Goal: Task Accomplishment & Management: Manage account settings

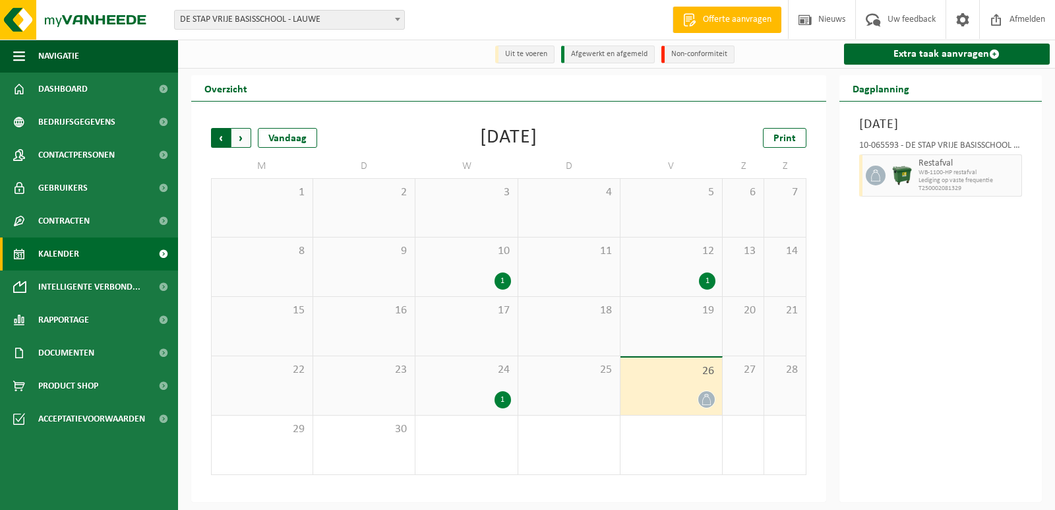
click at [243, 133] on span "Volgende" at bounding box center [242, 138] width 20 height 20
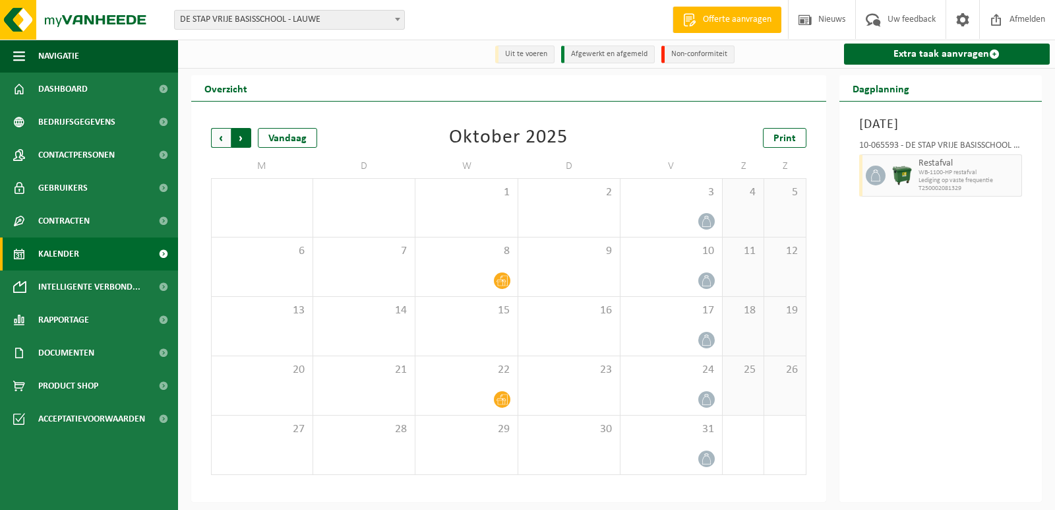
click at [216, 139] on span "Vorige" at bounding box center [221, 138] width 20 height 20
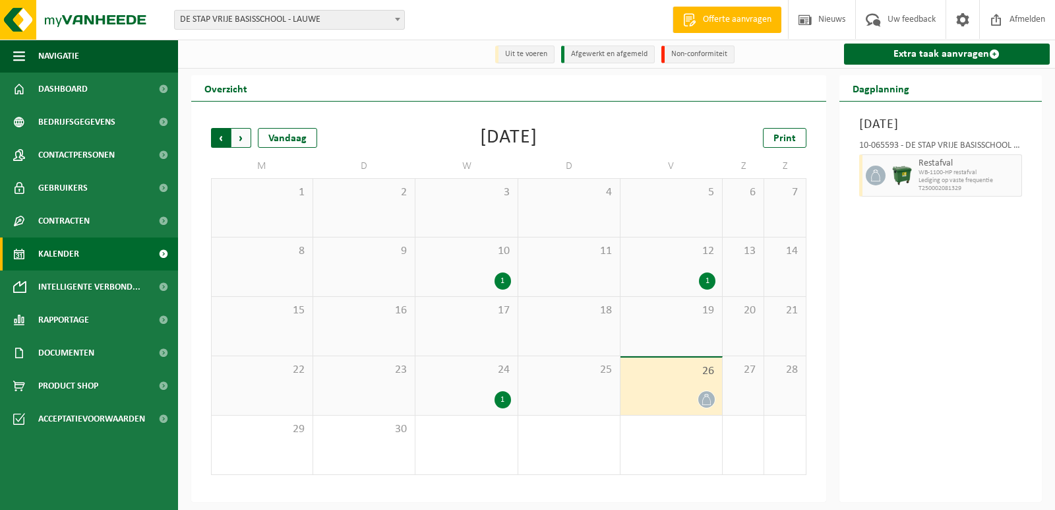
click at [240, 138] on span "Volgende" at bounding box center [242, 138] width 20 height 20
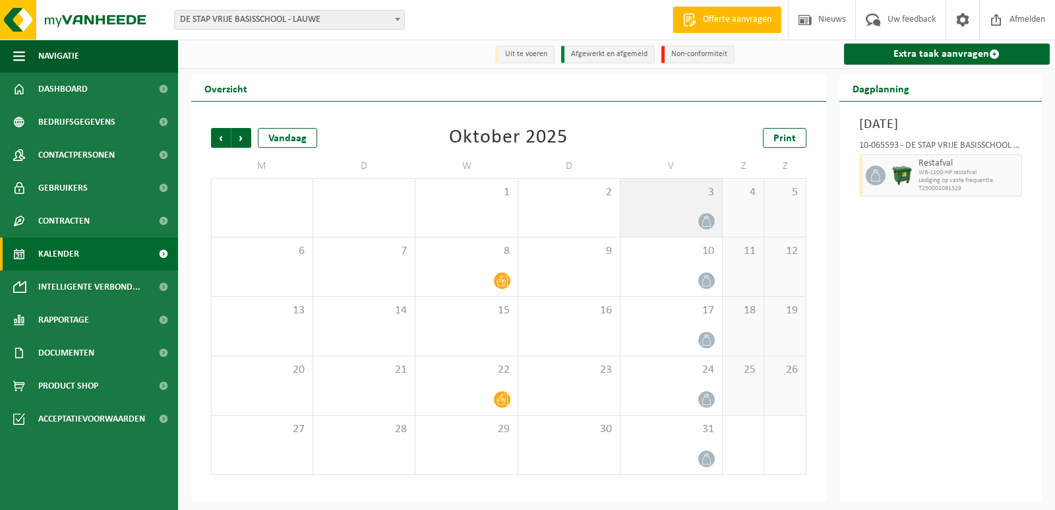
click at [708, 227] on icon at bounding box center [706, 221] width 11 height 11
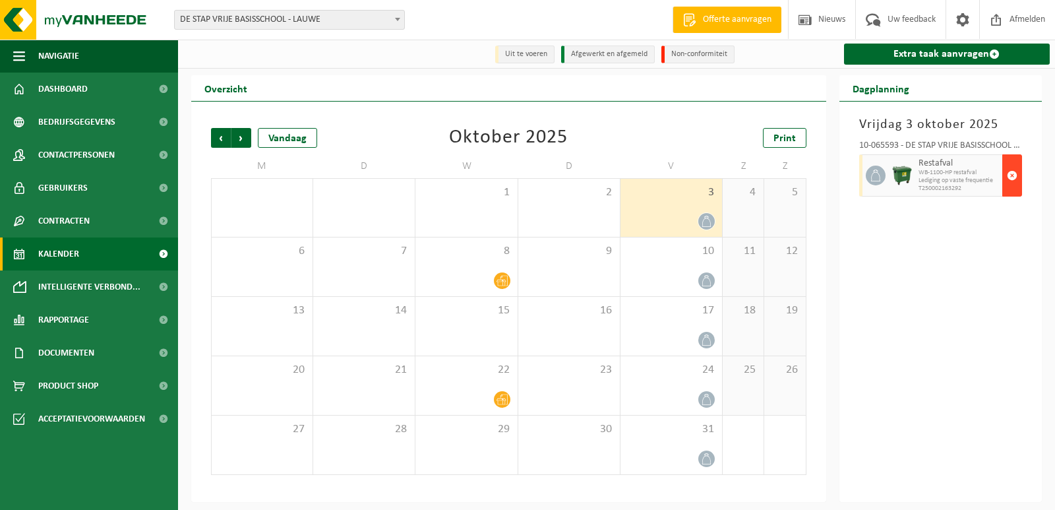
click at [1012, 175] on span "button" at bounding box center [1012, 175] width 11 height 26
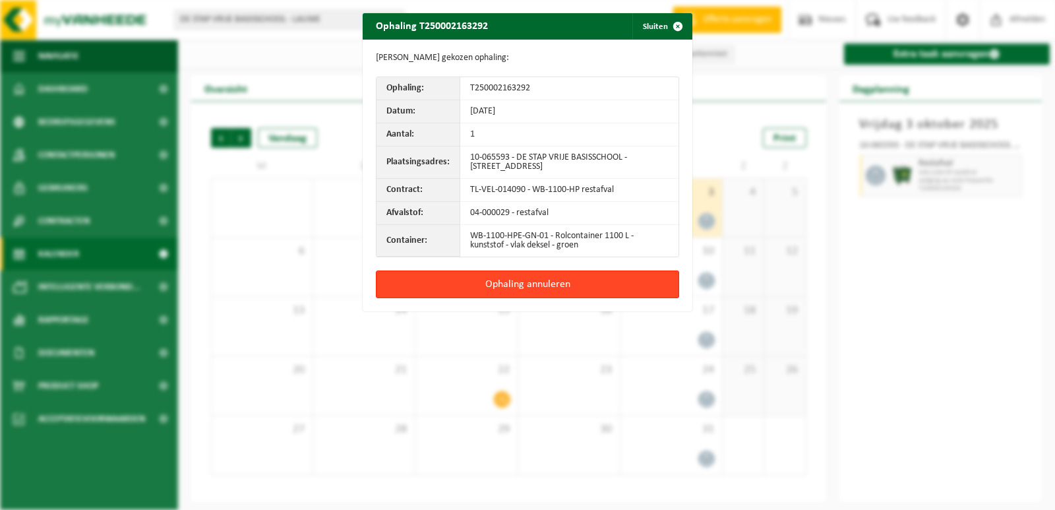
click at [529, 281] on button "Ophaling annuleren" at bounding box center [527, 284] width 303 height 28
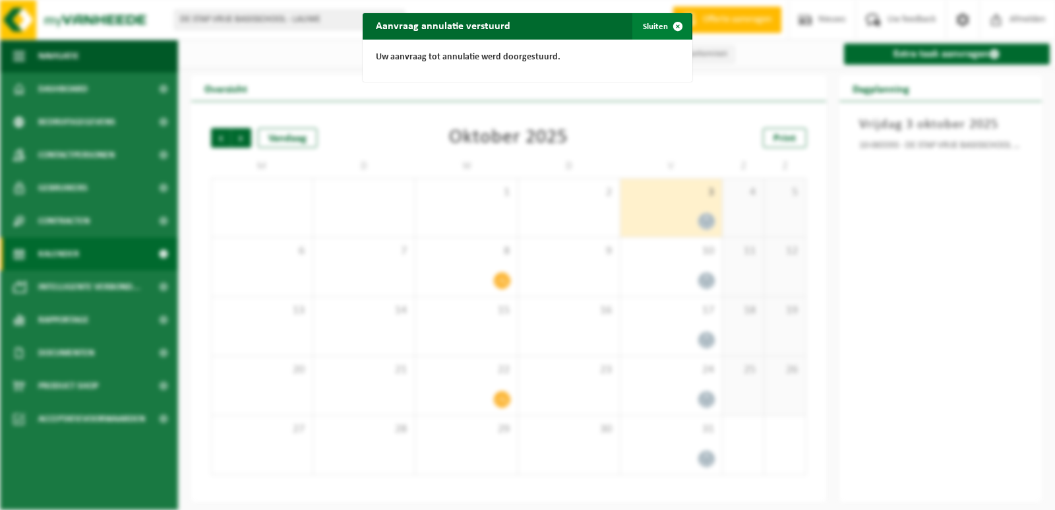
click at [654, 26] on button "Sluiten" at bounding box center [662, 26] width 59 height 26
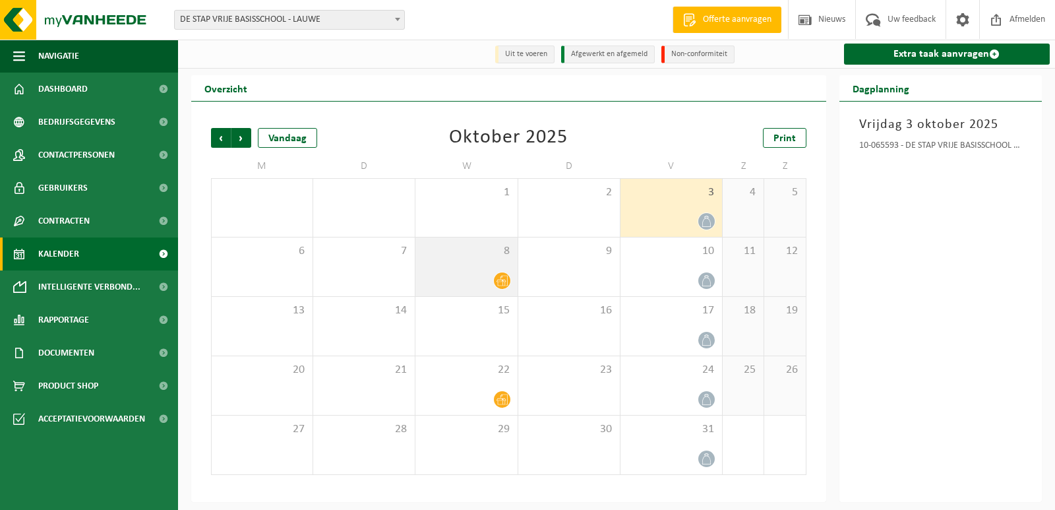
click at [502, 280] on icon at bounding box center [502, 280] width 11 height 11
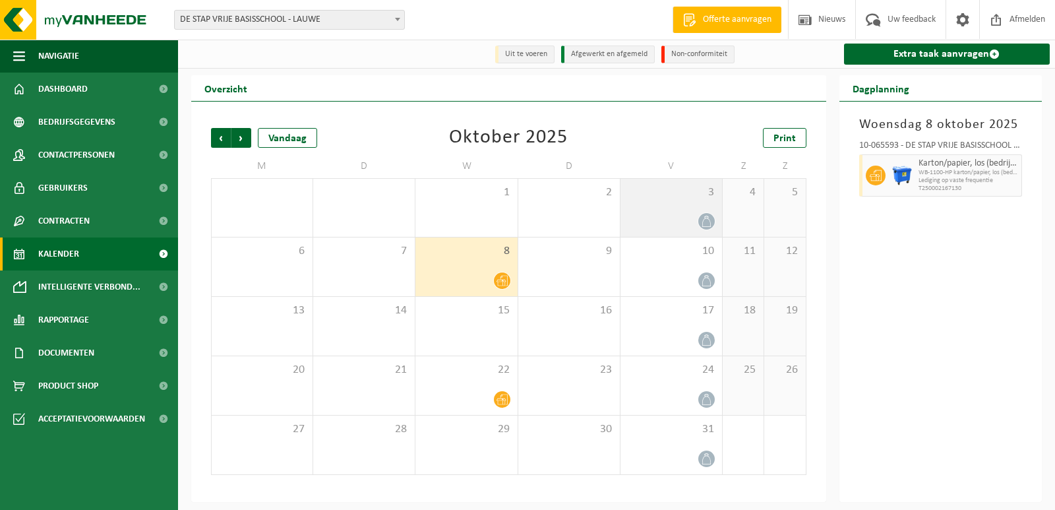
click at [705, 221] on icon at bounding box center [706, 221] width 11 height 11
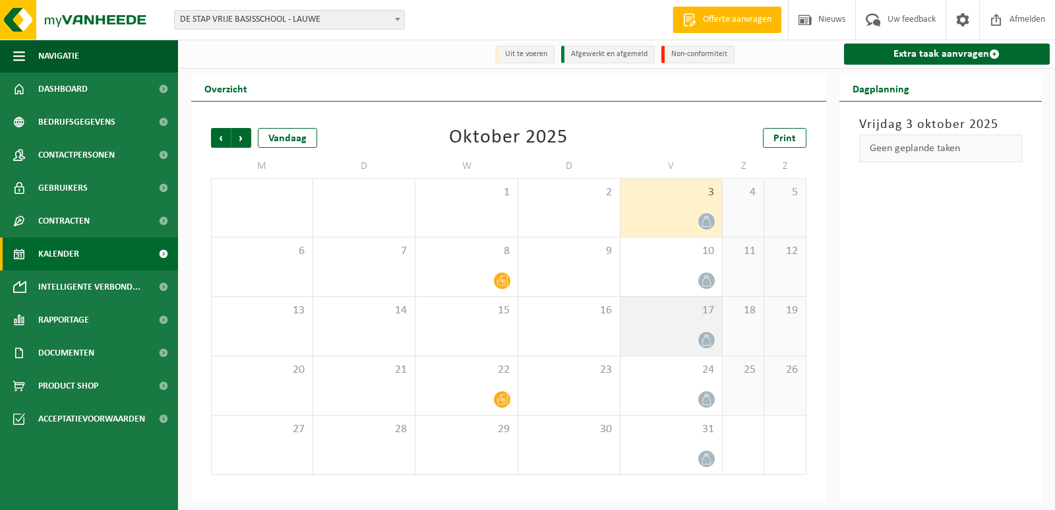
click at [710, 346] on icon at bounding box center [706, 339] width 11 height 11
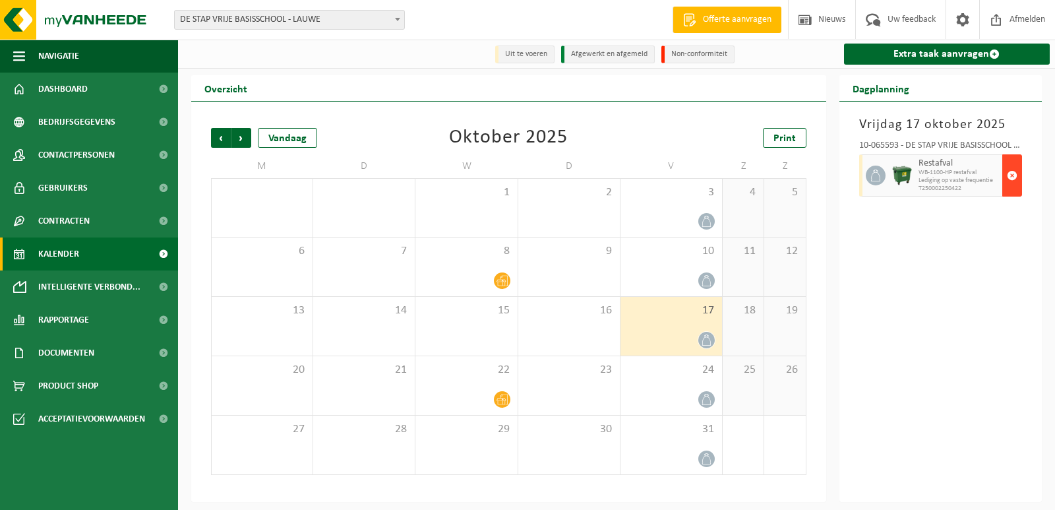
click at [1013, 177] on span "button" at bounding box center [1012, 175] width 11 height 26
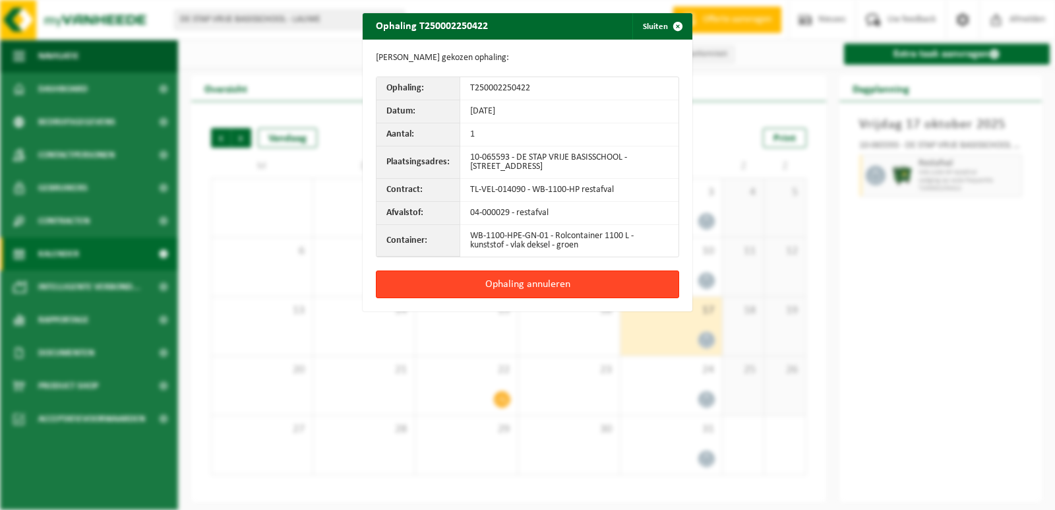
click at [573, 282] on button "Ophaling annuleren" at bounding box center [527, 284] width 303 height 28
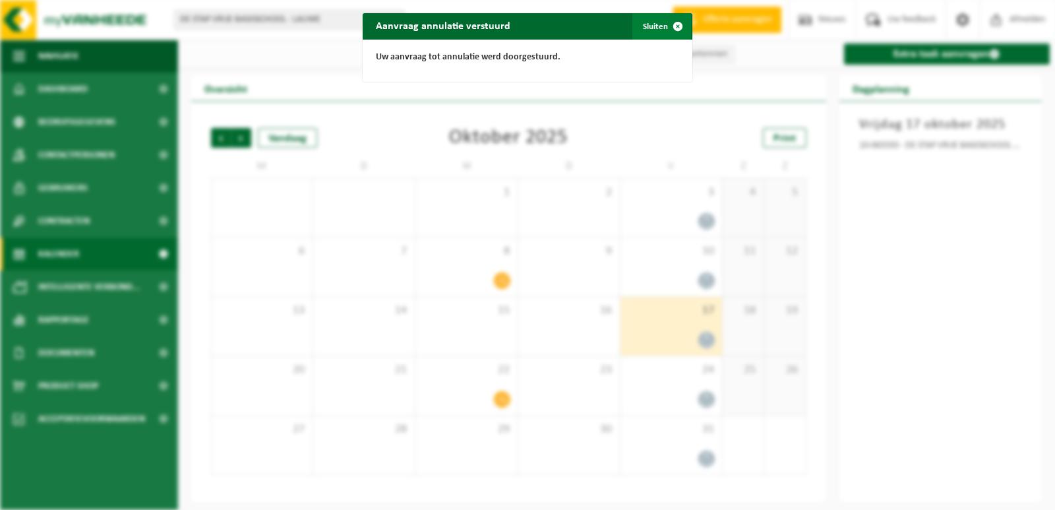
click at [648, 26] on button "Sluiten" at bounding box center [662, 26] width 59 height 26
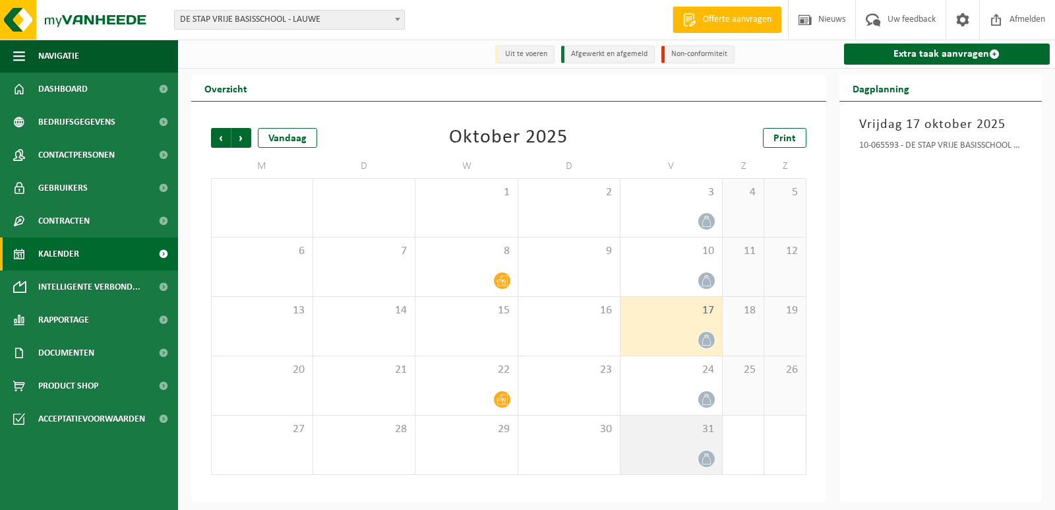
click at [705, 457] on icon at bounding box center [706, 458] width 11 height 11
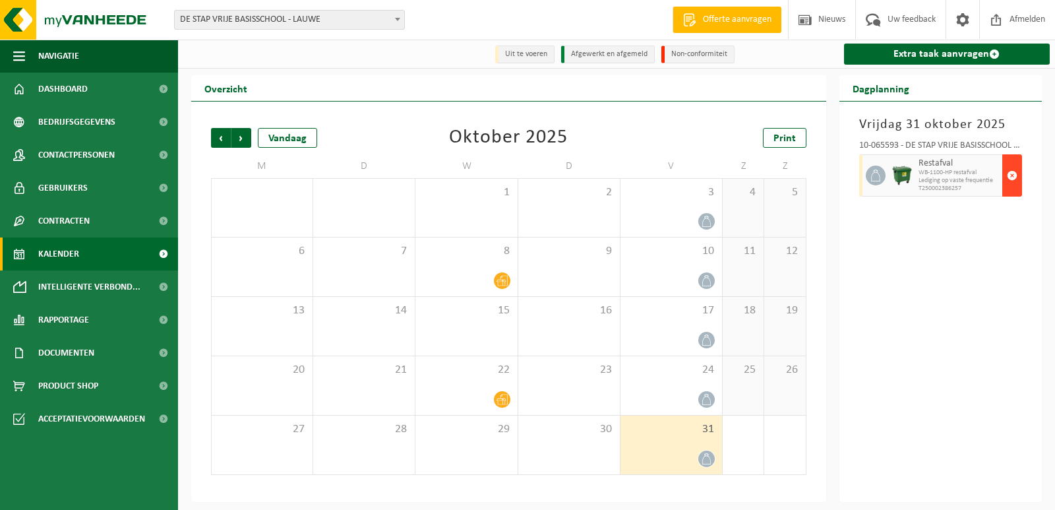
click at [1014, 179] on span "button" at bounding box center [1012, 175] width 11 height 26
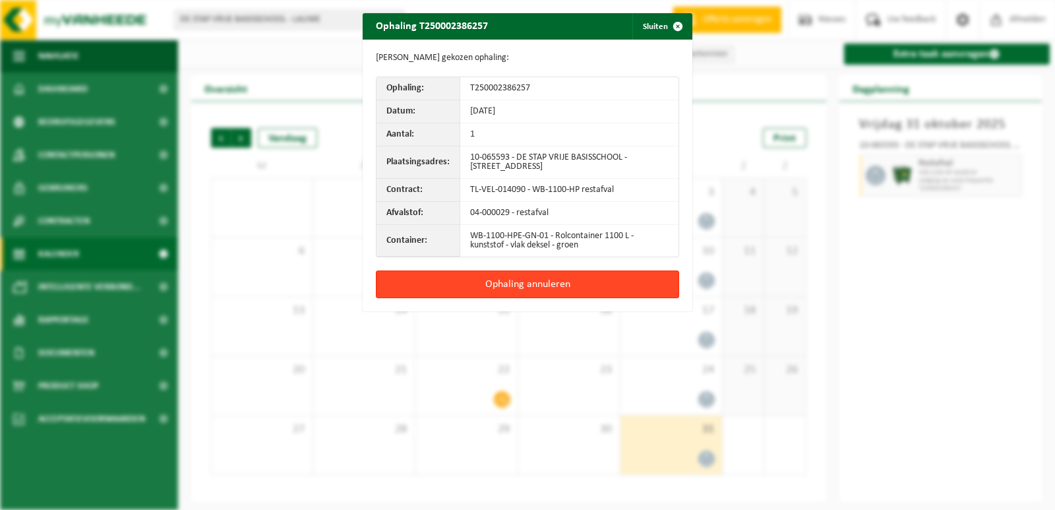
click at [513, 288] on button "Ophaling annuleren" at bounding box center [527, 284] width 303 height 28
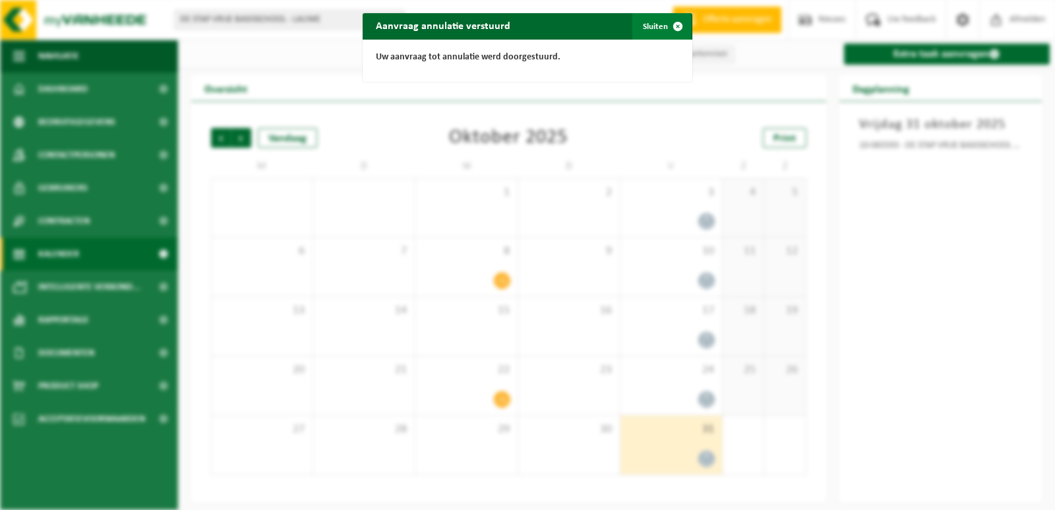
click at [657, 24] on button "Sluiten" at bounding box center [662, 26] width 59 height 26
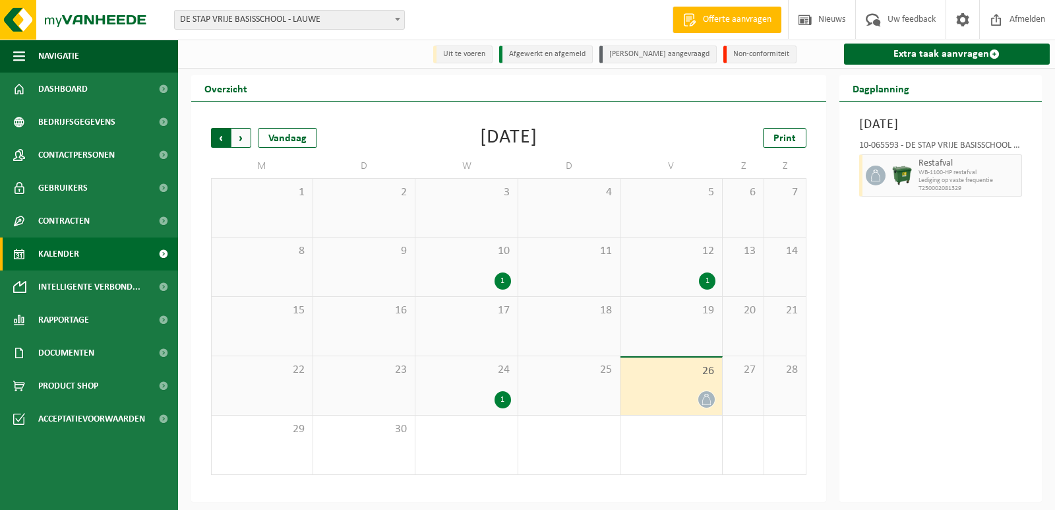
click at [247, 137] on span "Volgende" at bounding box center [242, 138] width 20 height 20
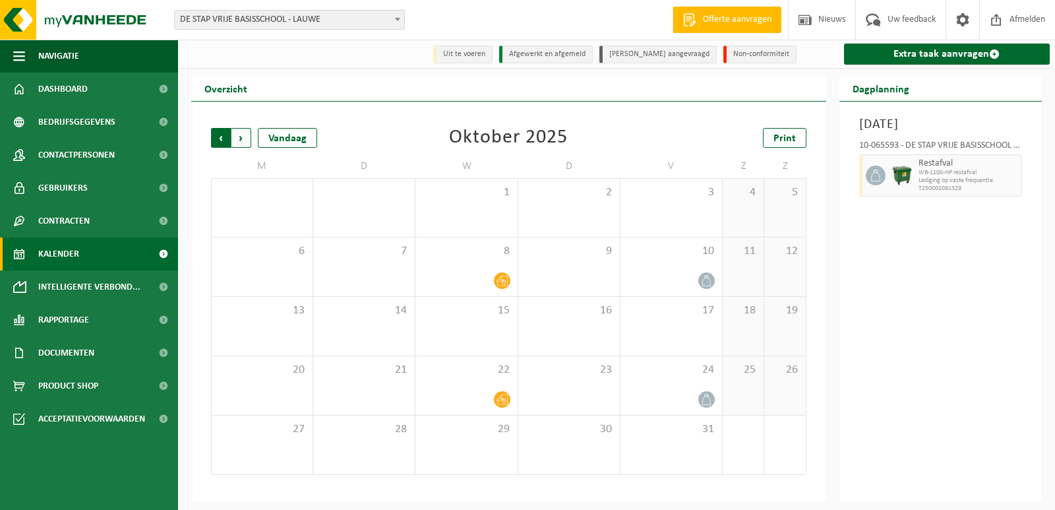
click at [242, 136] on span "Volgende" at bounding box center [242, 138] width 20 height 20
